Goal: Book appointment/travel/reservation

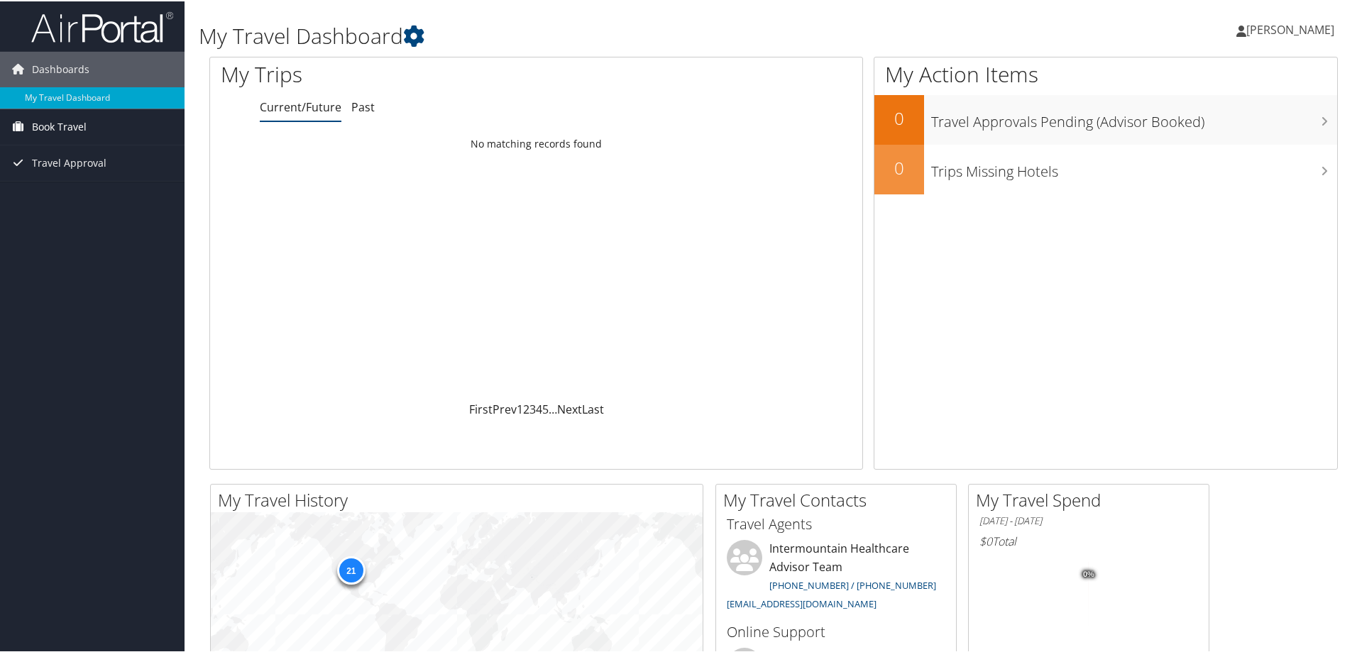
click at [71, 126] on span "Book Travel" at bounding box center [59, 125] width 55 height 35
click at [103, 177] on link "Book/Manage Online Trips" at bounding box center [92, 175] width 185 height 21
